Goal: Information Seeking & Learning: Learn about a topic

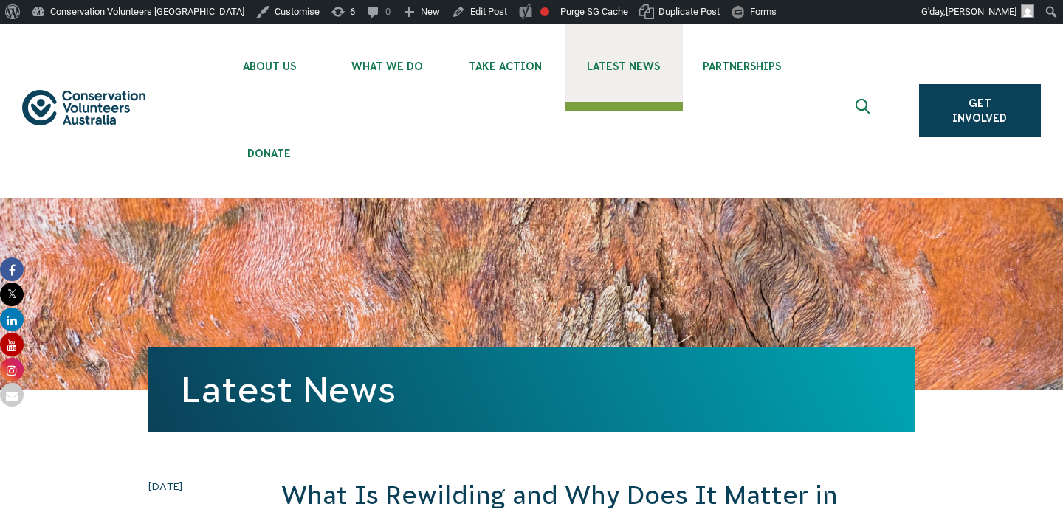
click at [627, 73] on link "Latest News" at bounding box center [624, 63] width 118 height 78
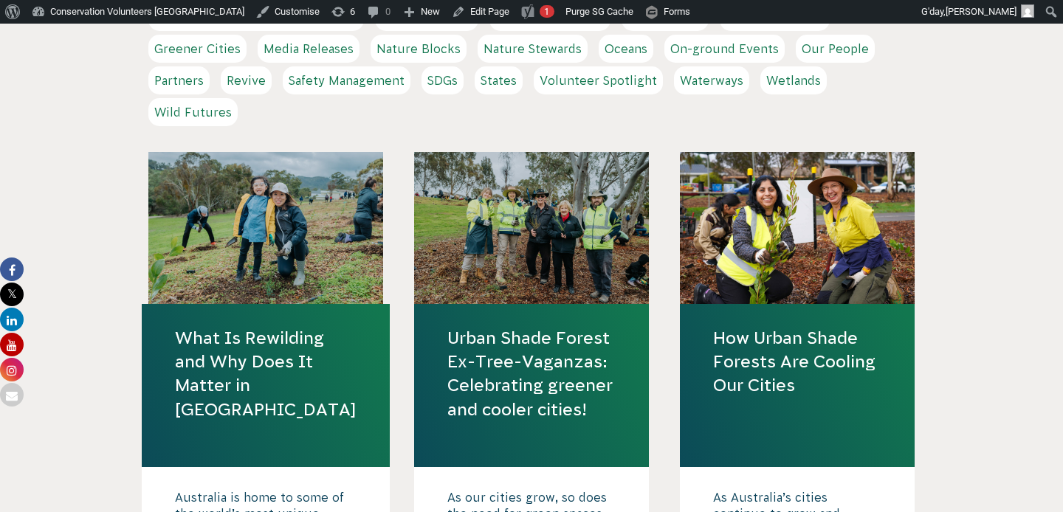
scroll to position [574, 0]
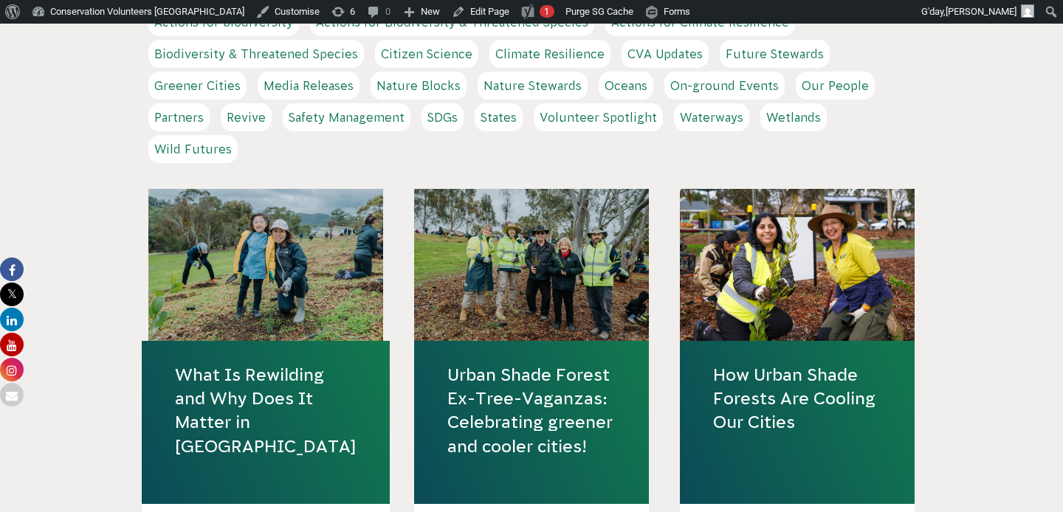
click at [296, 370] on link "What Is Rewilding and Why Does It Matter in [GEOGRAPHIC_DATA]" at bounding box center [266, 410] width 182 height 95
